Goal: Find specific page/section: Find specific page/section

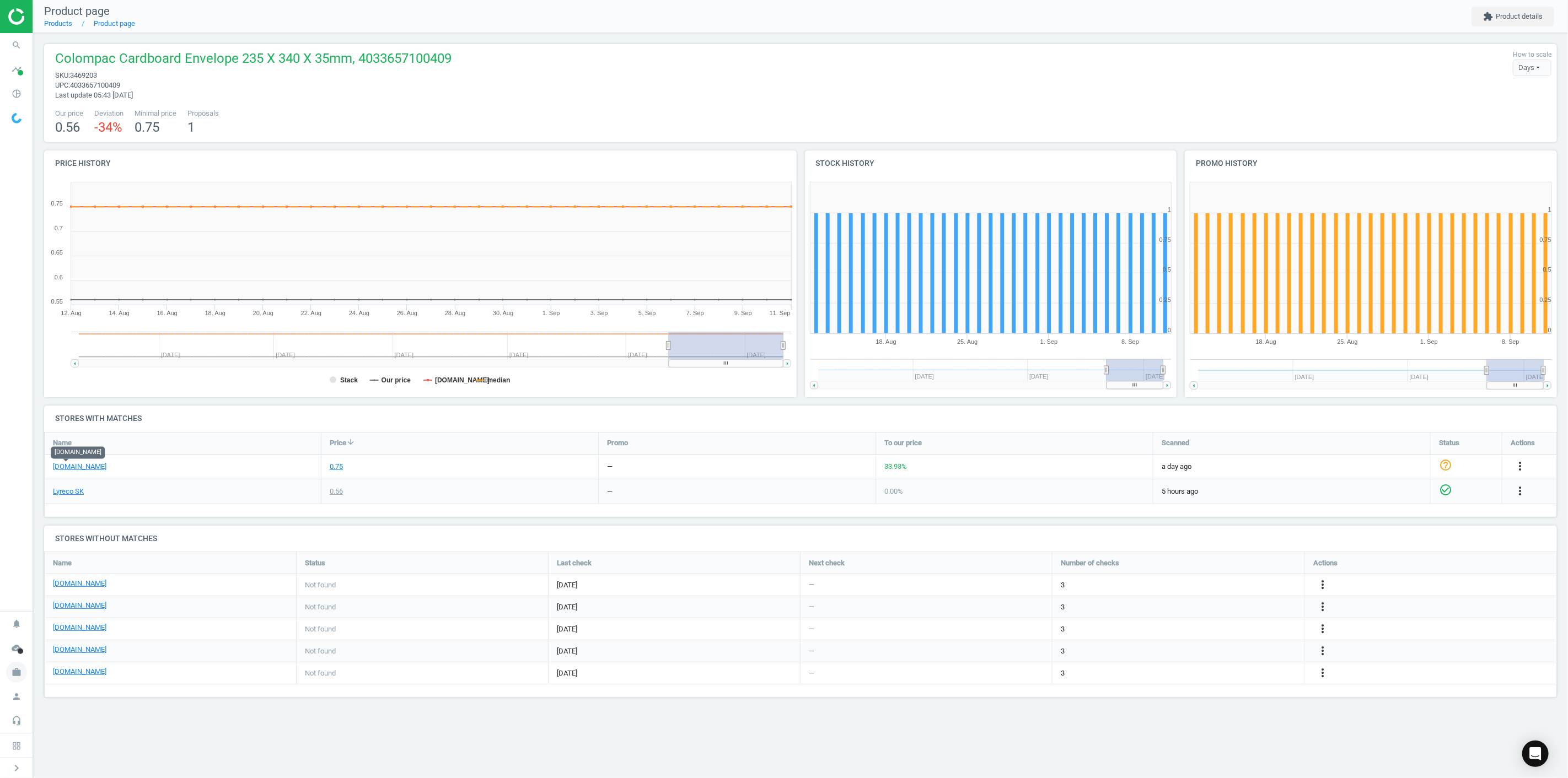
click at [17, 669] on icon "work" at bounding box center [17, 672] width 21 height 21
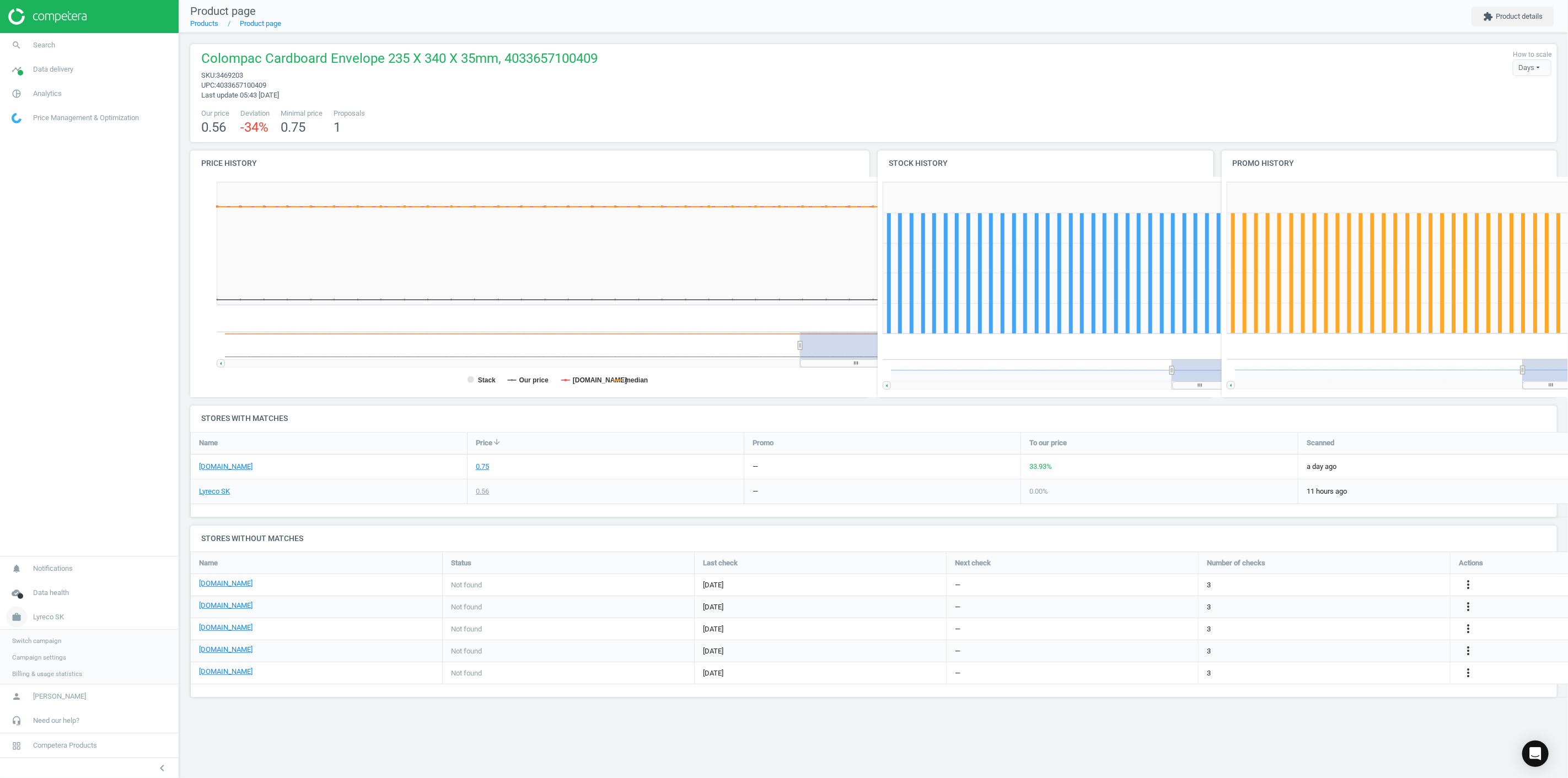
scroll to position [105, 1386]
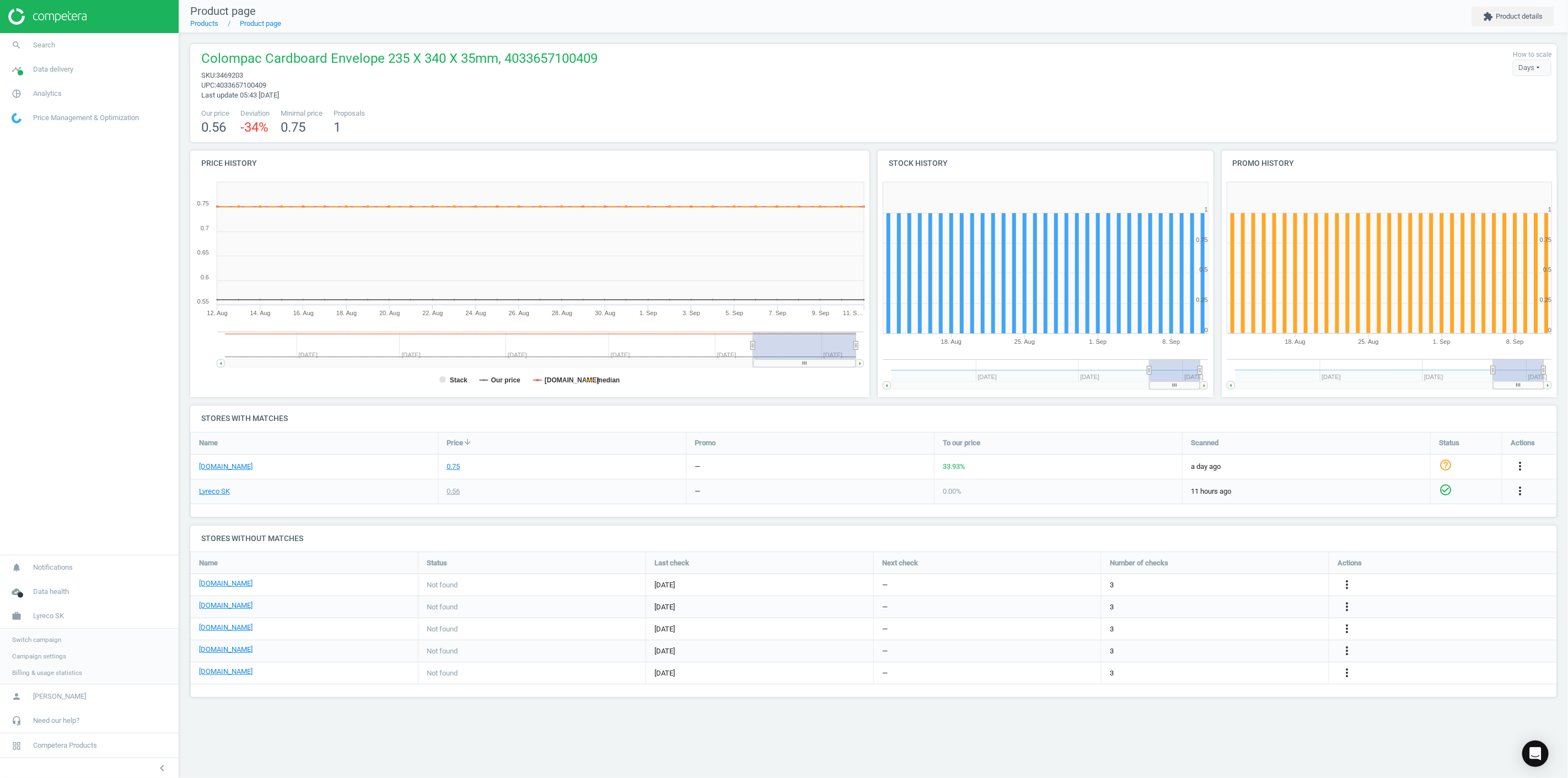
click at [36, 634] on link "Switch campaign" at bounding box center [89, 640] width 178 height 17
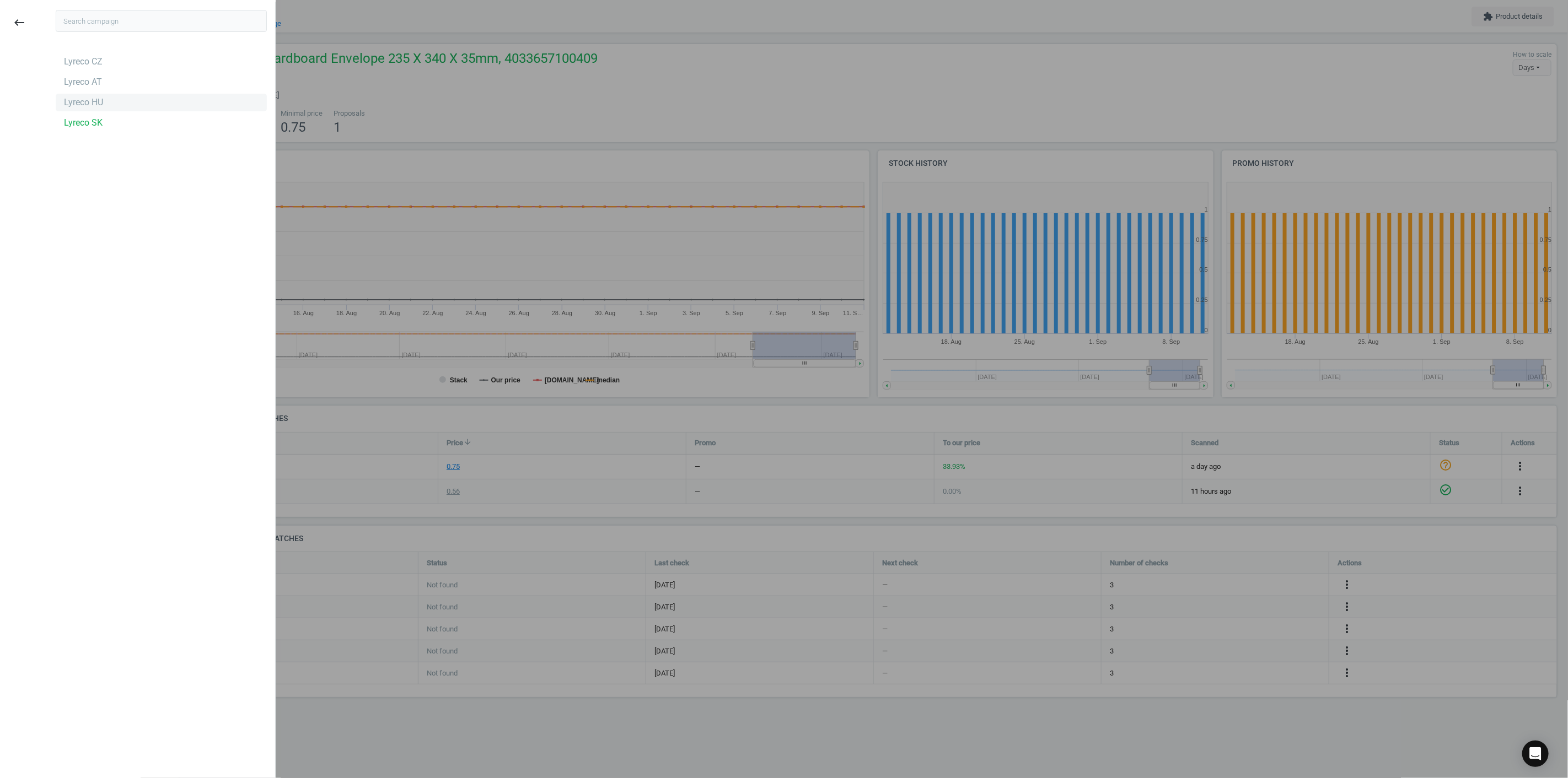
click at [86, 108] on div "Lyreco HU" at bounding box center [84, 102] width 40 height 12
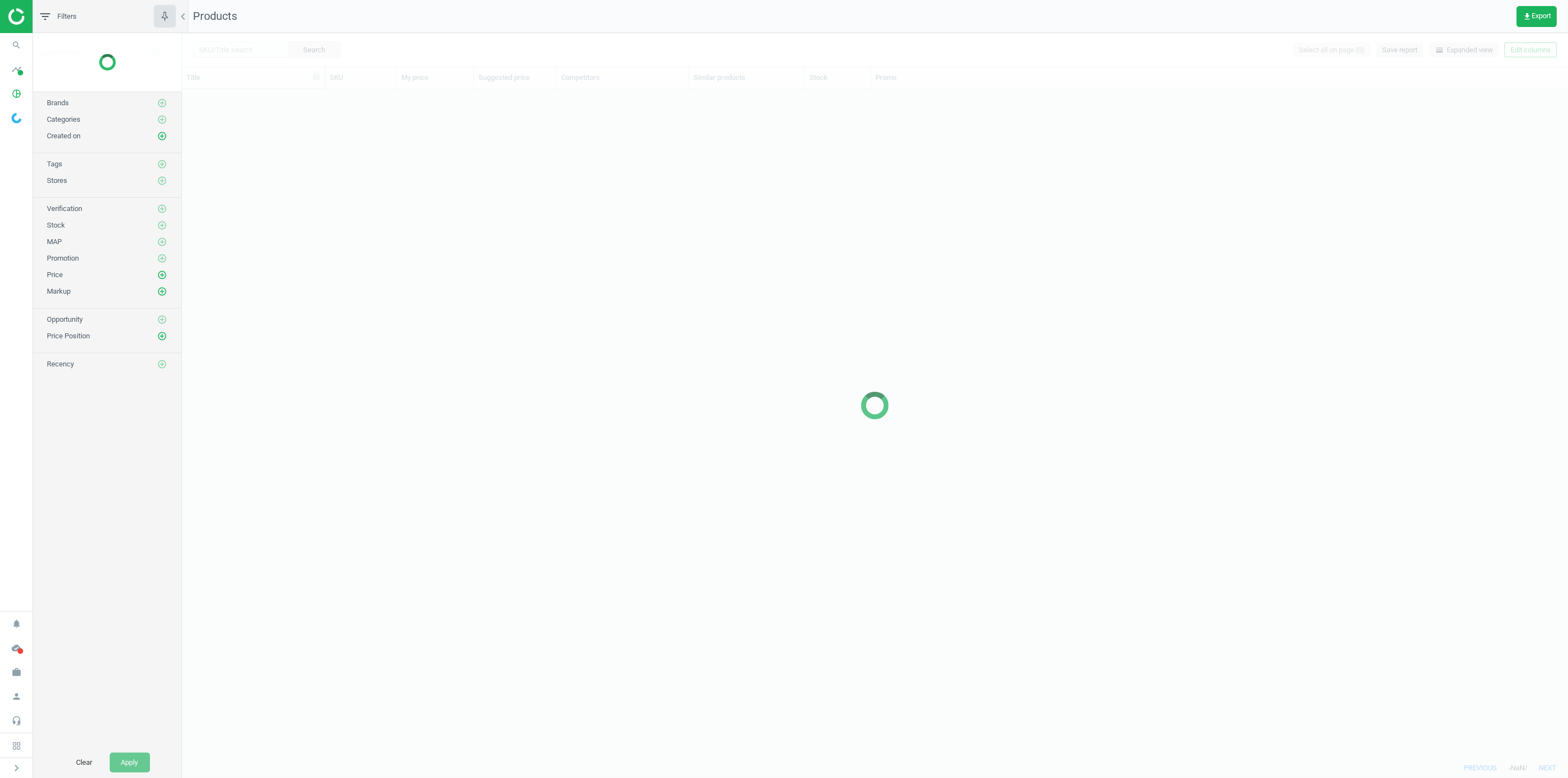
scroll to position [9, 9]
click at [18, 47] on icon "search" at bounding box center [17, 45] width 21 height 21
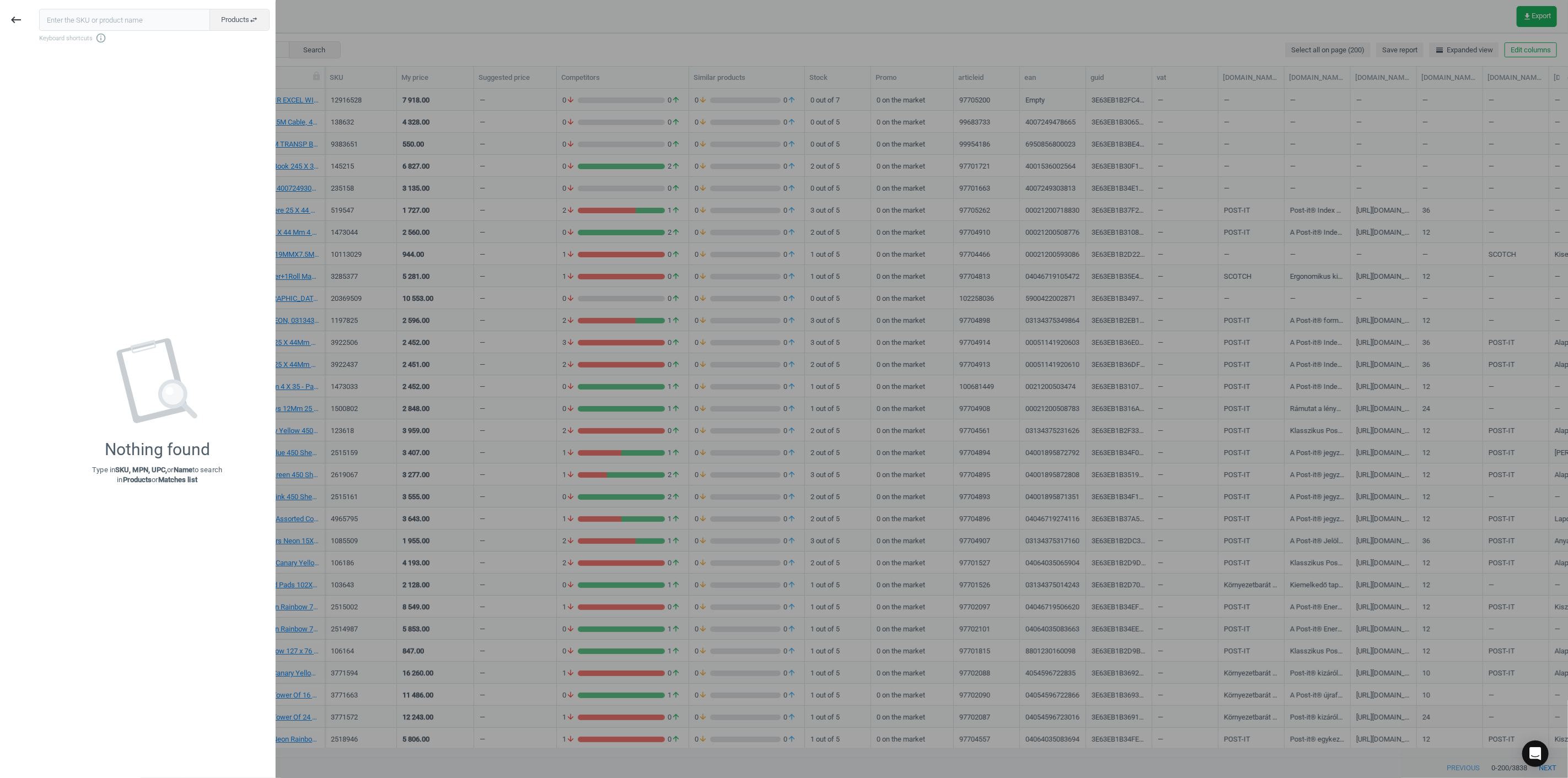
click at [120, 17] on input "text" at bounding box center [125, 20] width 171 height 22
type input "159543"
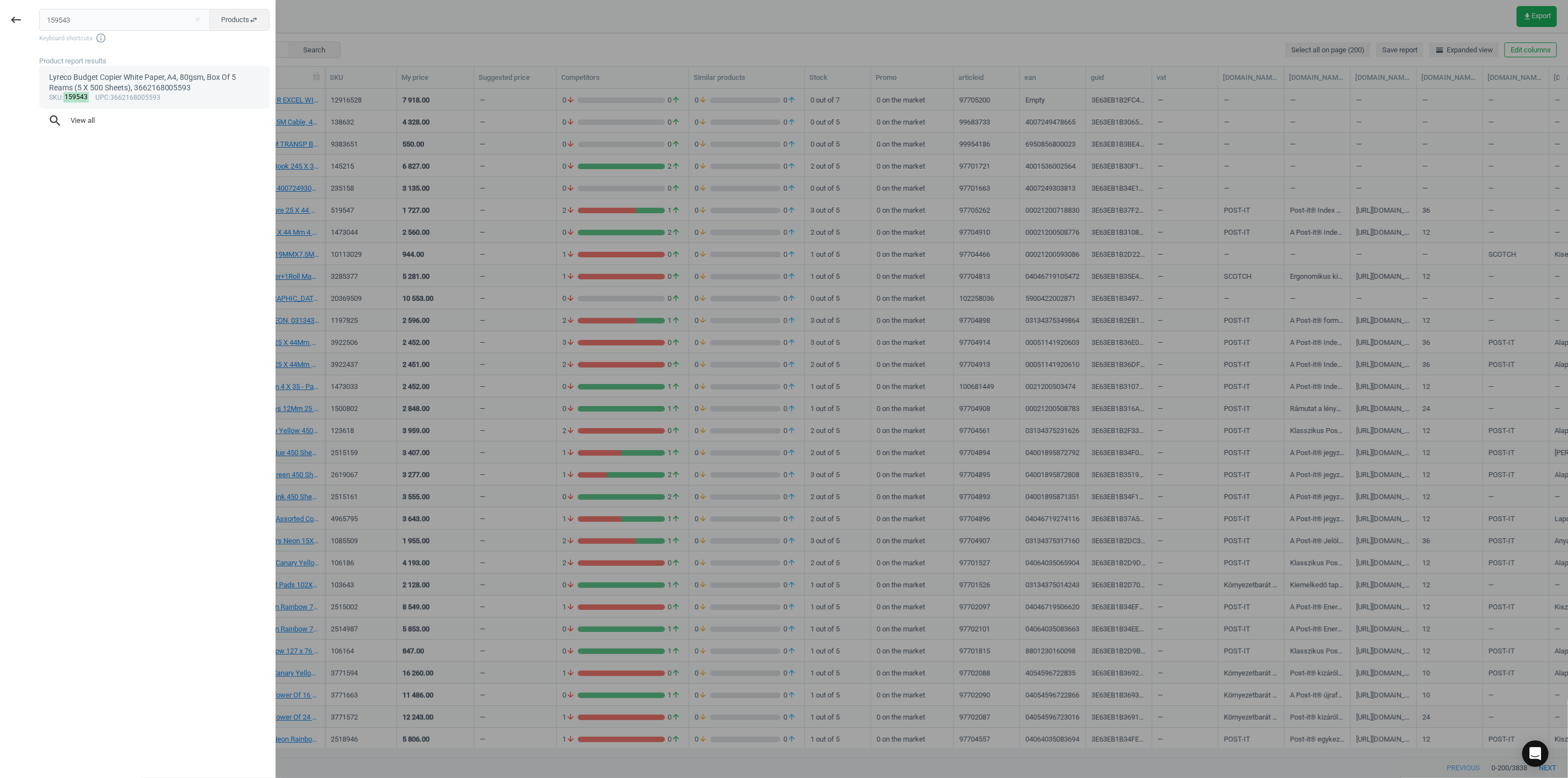
click at [118, 90] on div "Lyreco Budget Copier White Paper, A4, 80gsm, Box Of 5 Reams (5 X 500 Sheets), 3…" at bounding box center [155, 83] width 212 height 21
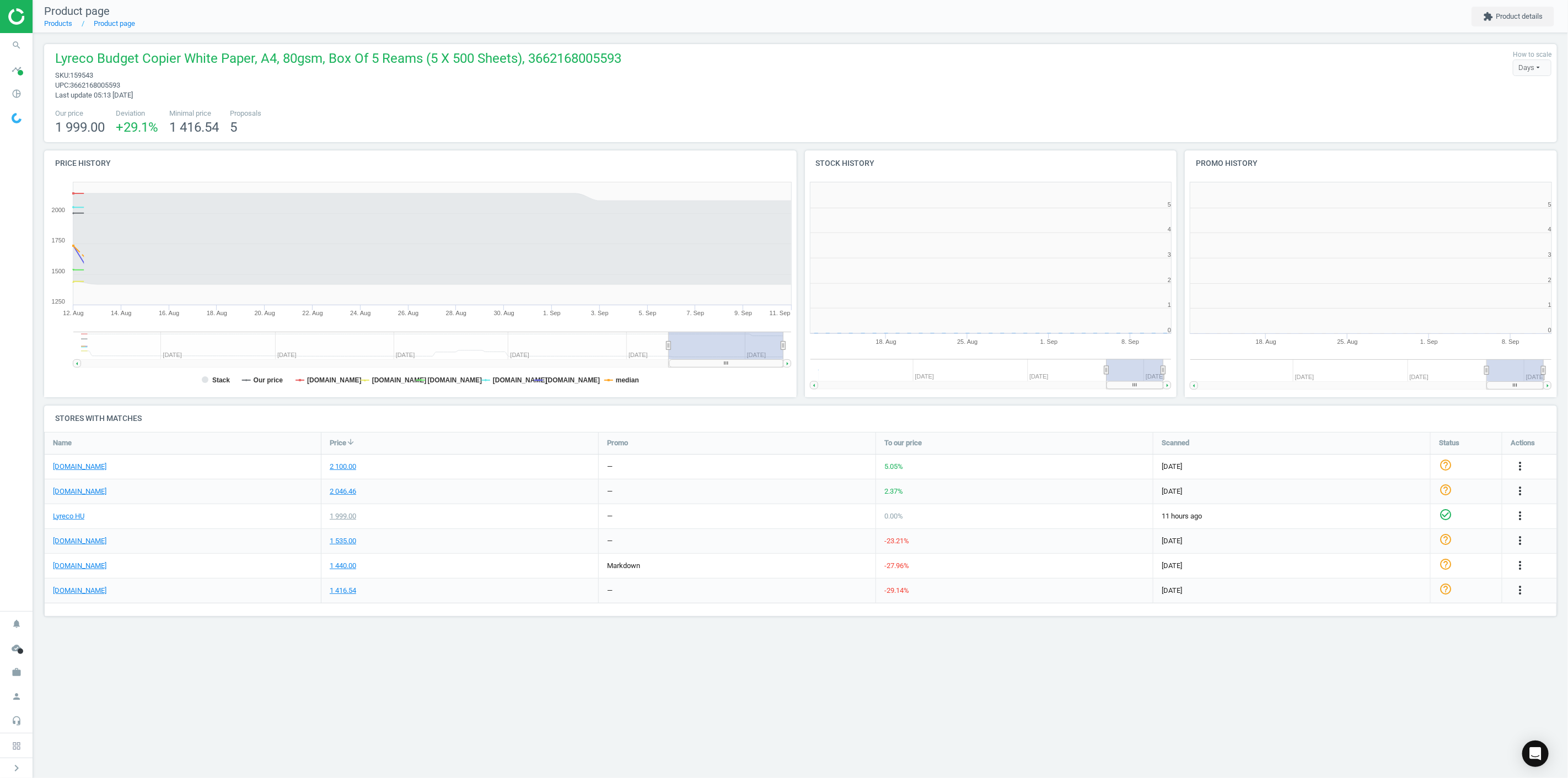
scroll to position [240, 392]
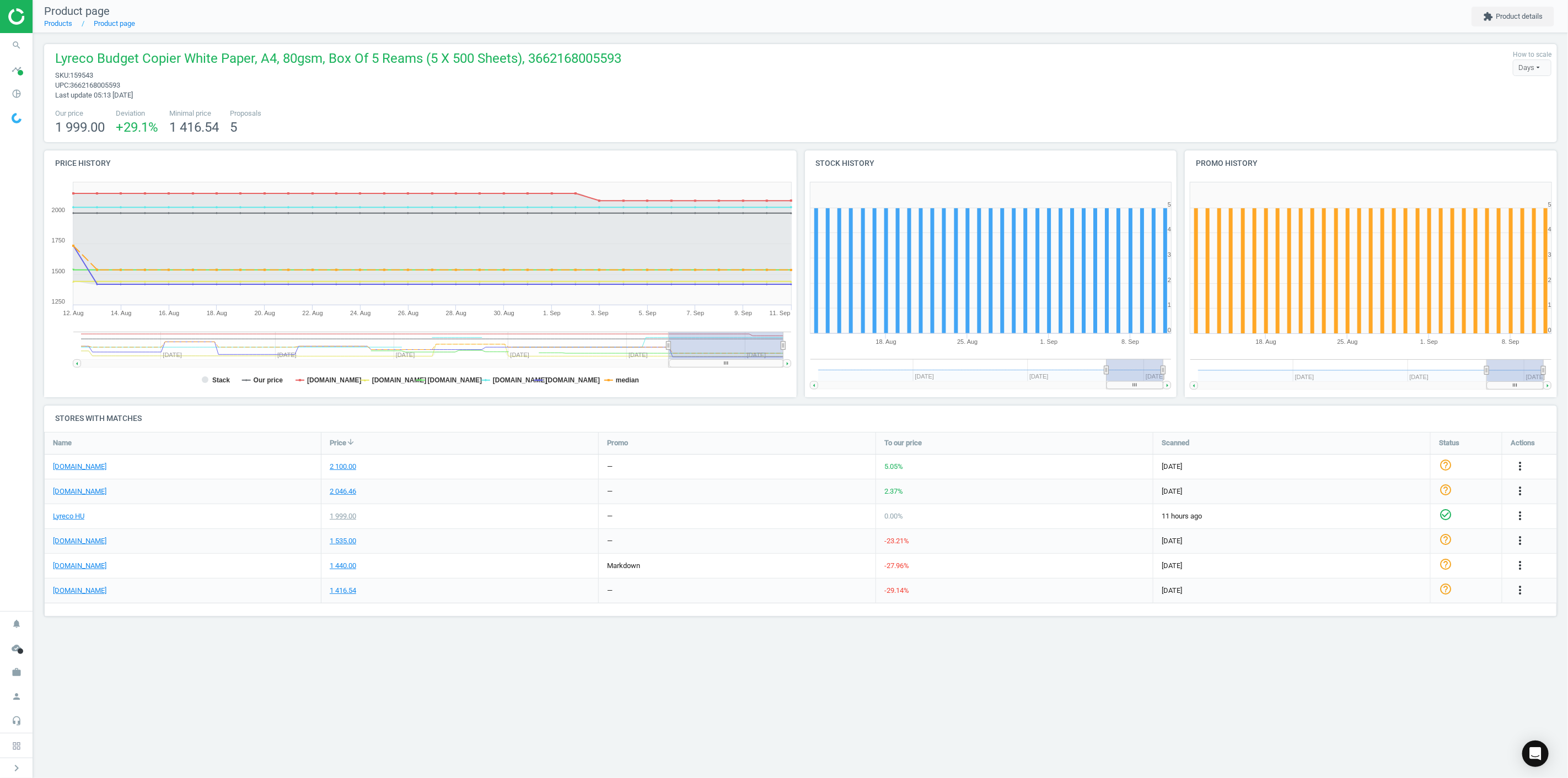
drag, startPoint x: 721, startPoint y: 357, endPoint x: 727, endPoint y: 351, distance: 8.5
click at [727, 351] on rect at bounding box center [726, 346] width 115 height 28
click at [92, 591] on link "[DOMAIN_NAME]" at bounding box center [80, 590] width 53 height 10
